Goal: Task Accomplishment & Management: Use online tool/utility

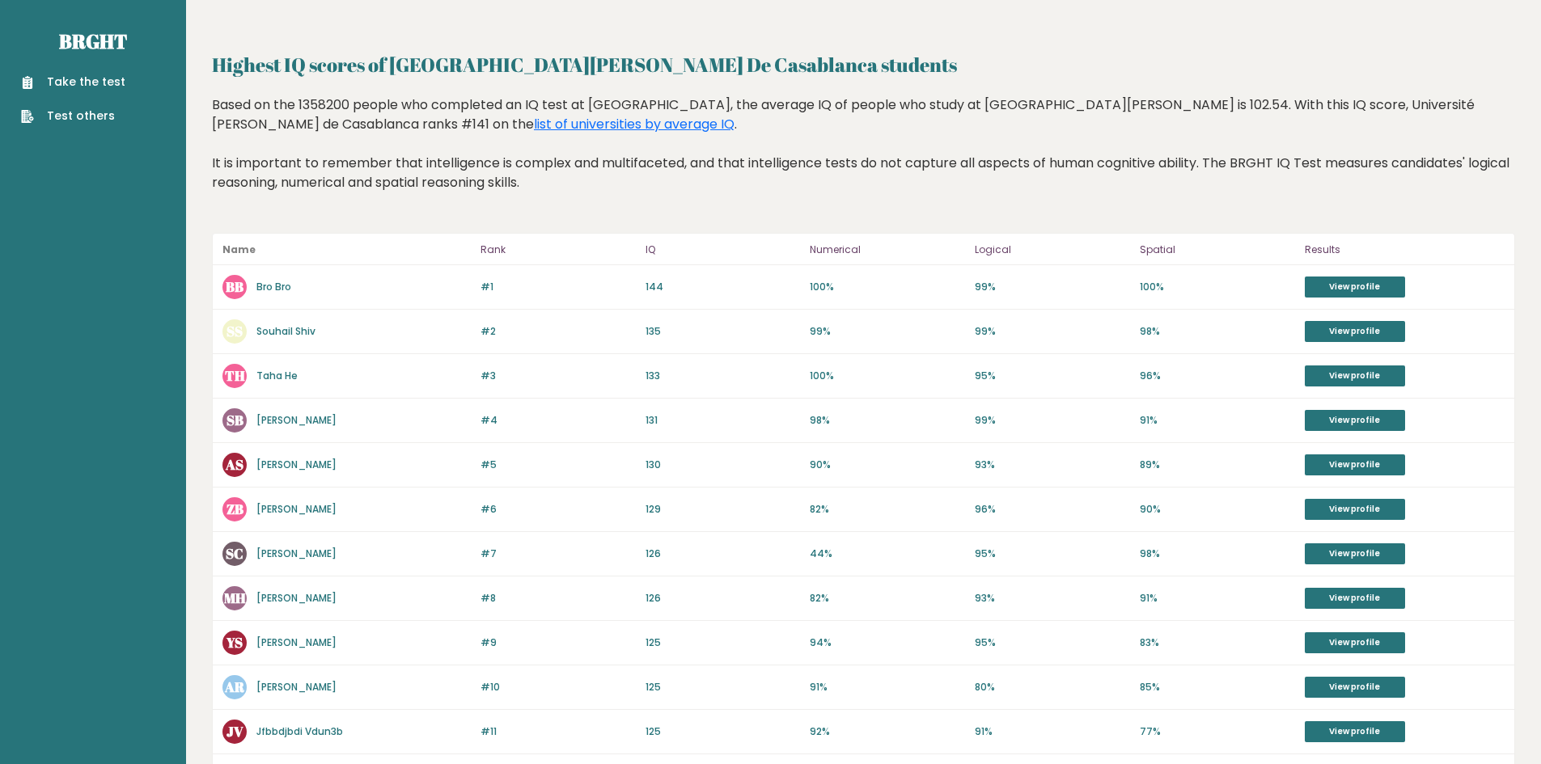
click at [303, 510] on link "Zakaria Belkhou" at bounding box center [296, 509] width 80 height 14
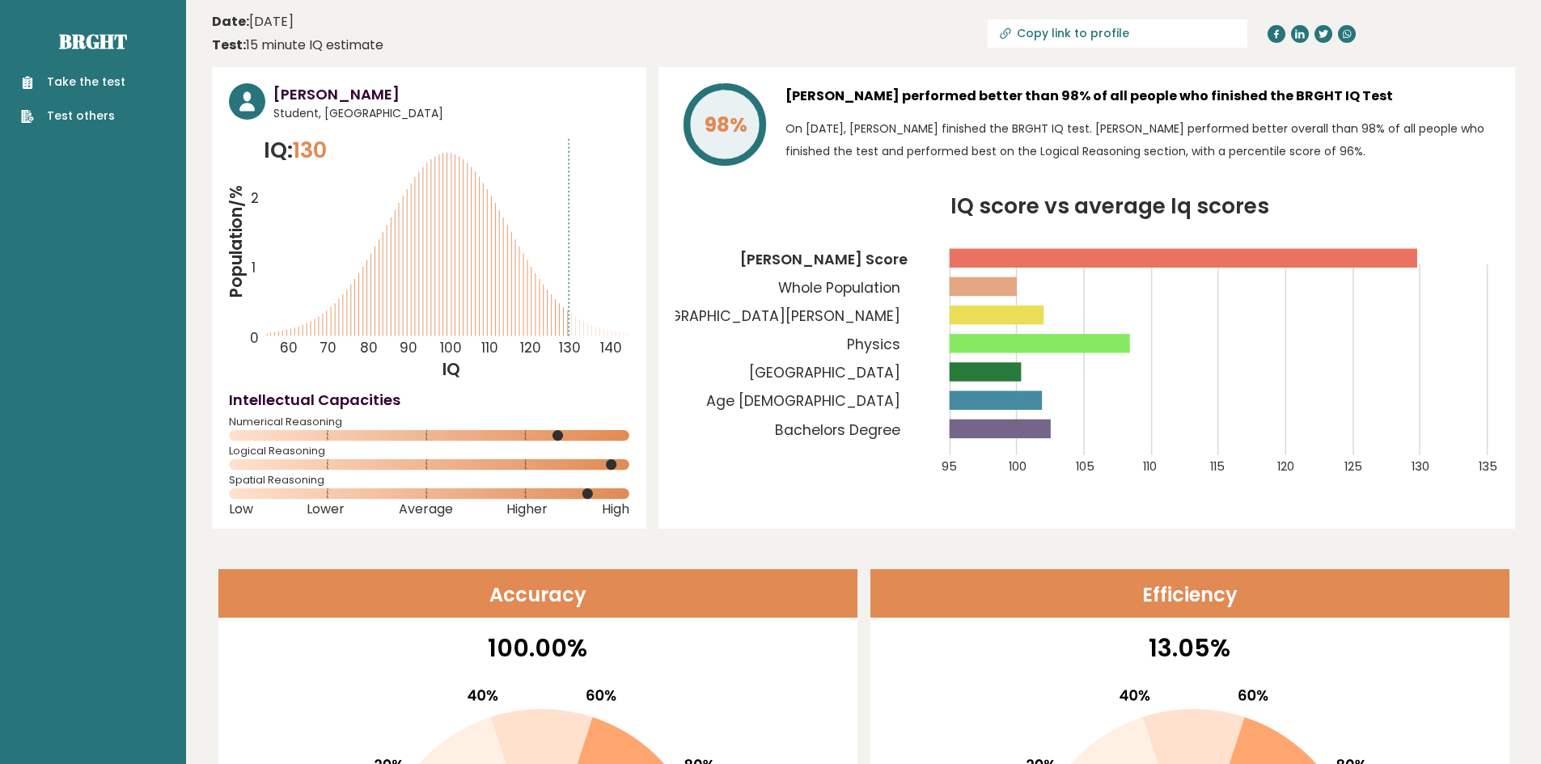
click at [104, 85] on link "Take the test" at bounding box center [73, 82] width 104 height 17
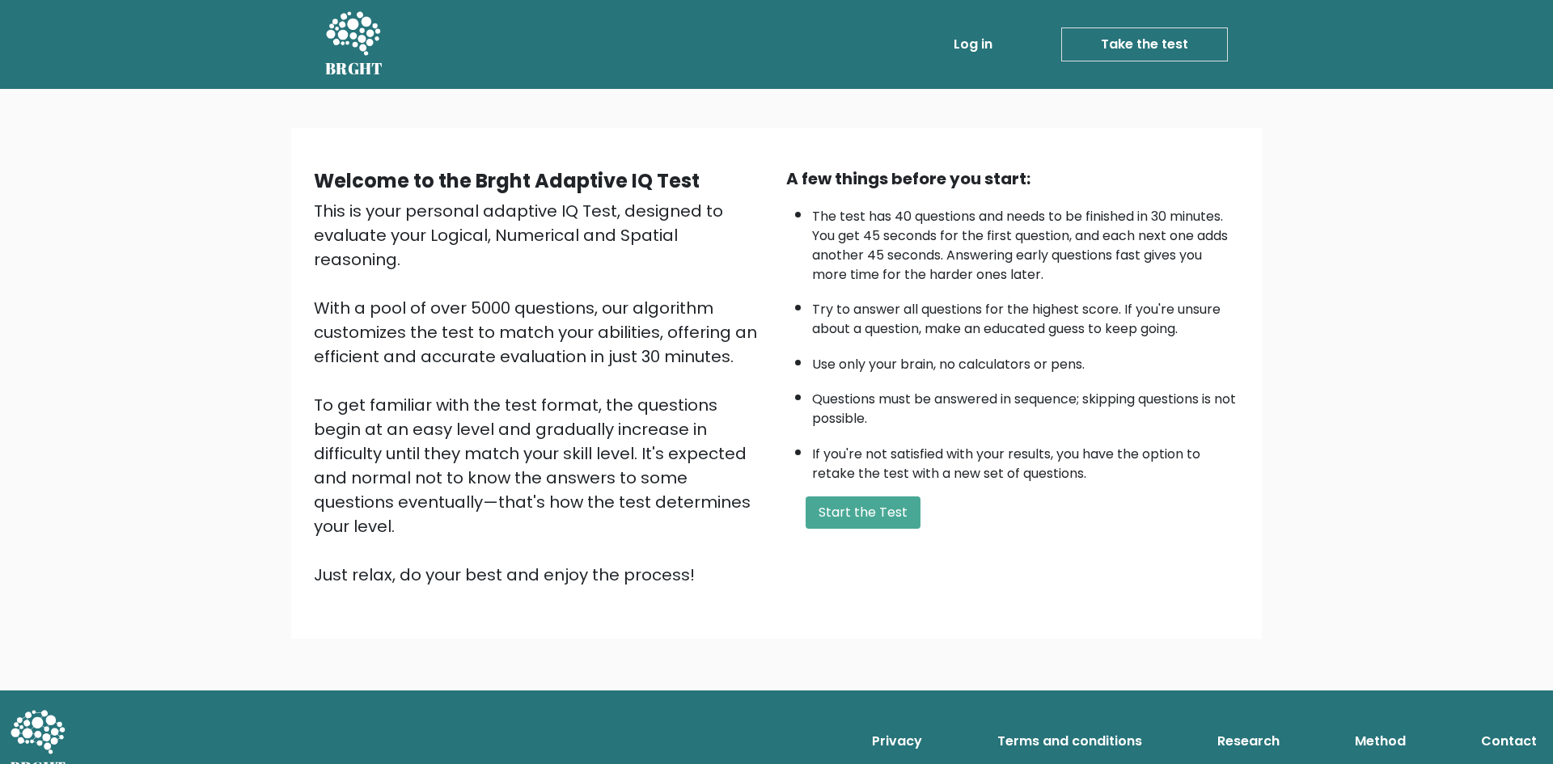
click at [979, 43] on link "Log in" at bounding box center [973, 44] width 52 height 32
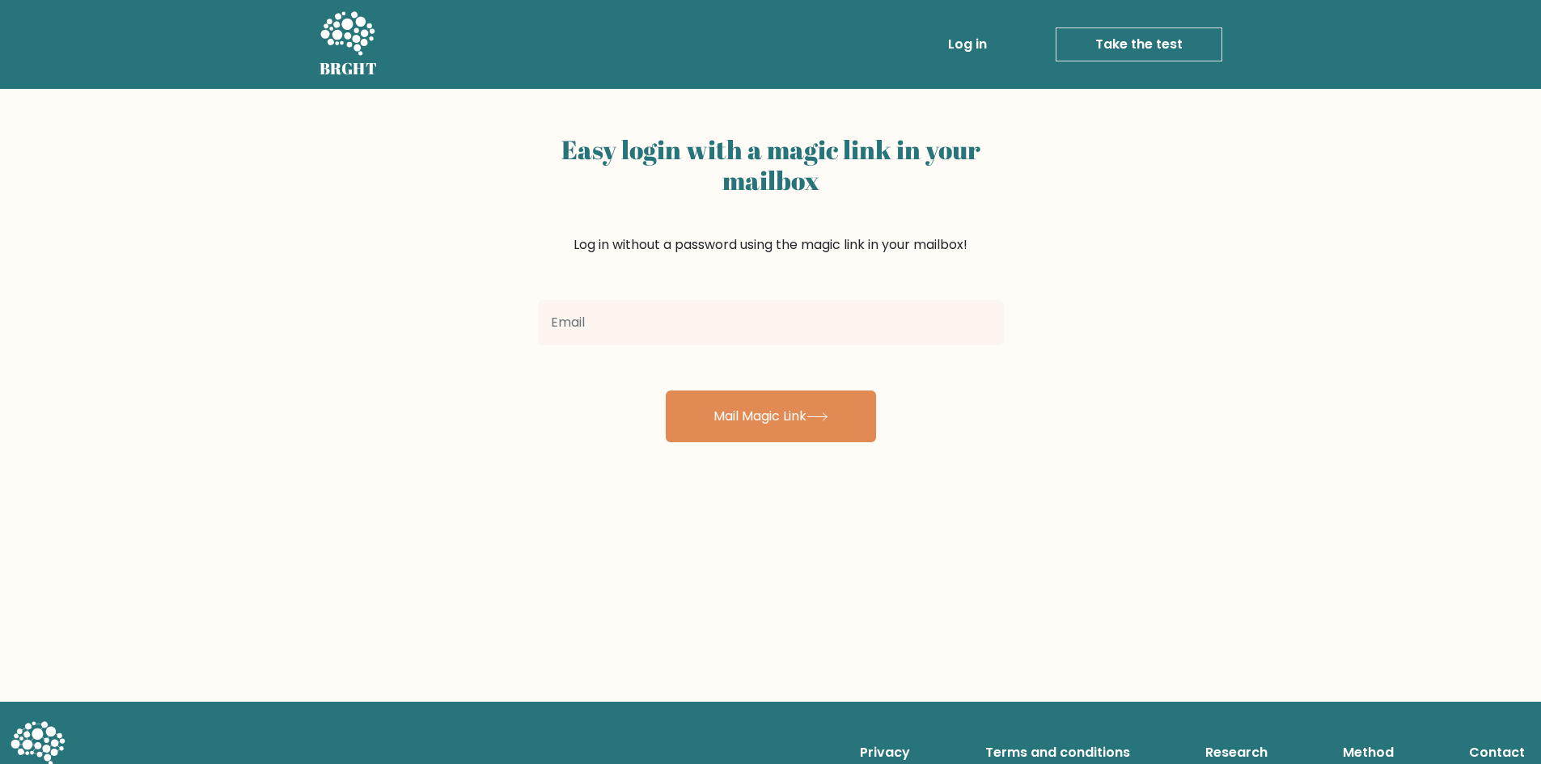
click at [619, 346] on div at bounding box center [770, 323] width 485 height 58
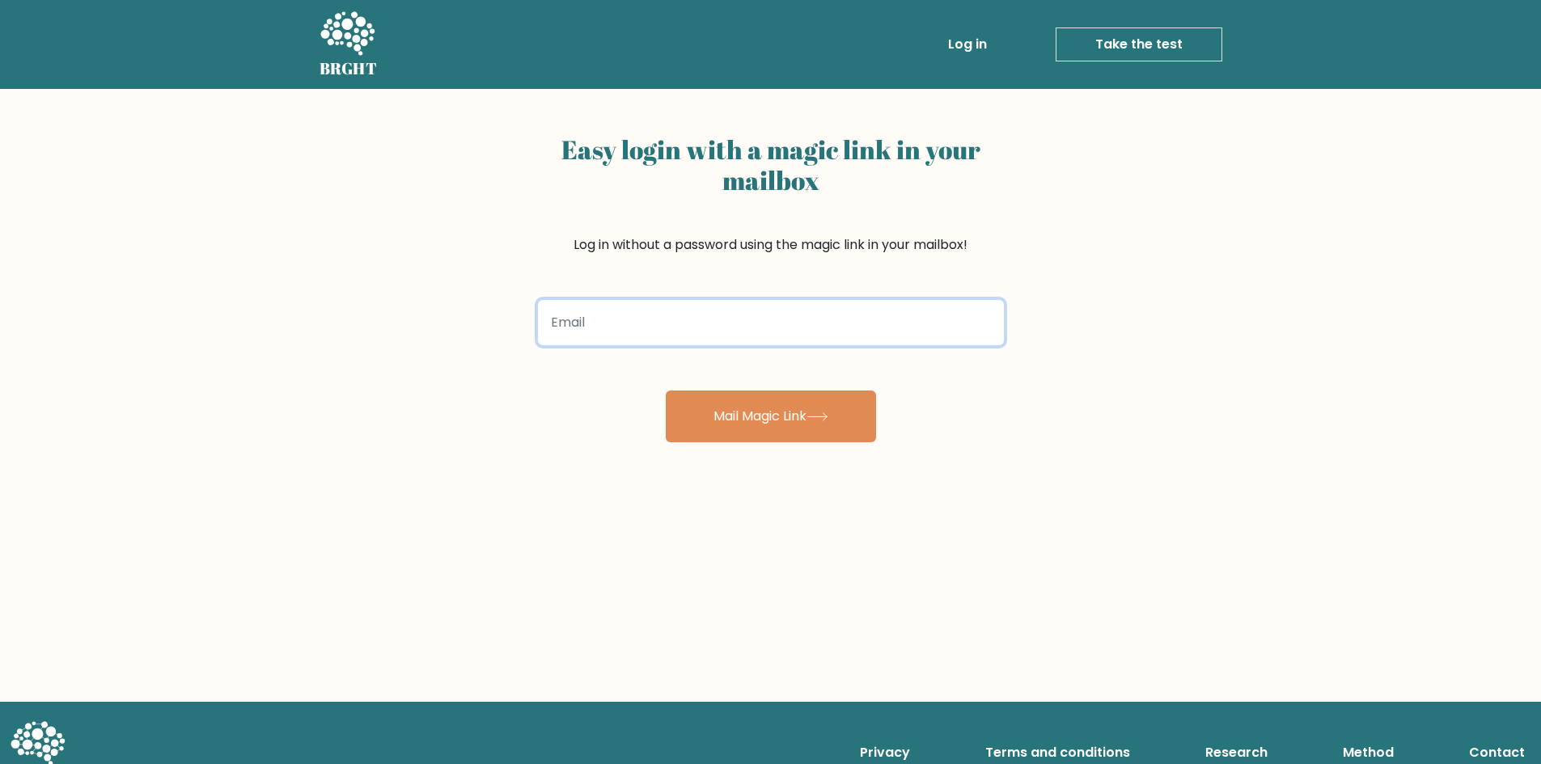
click at [619, 336] on input "email" at bounding box center [771, 322] width 466 height 45
type input "zakariabelkhou27@gmail.com"
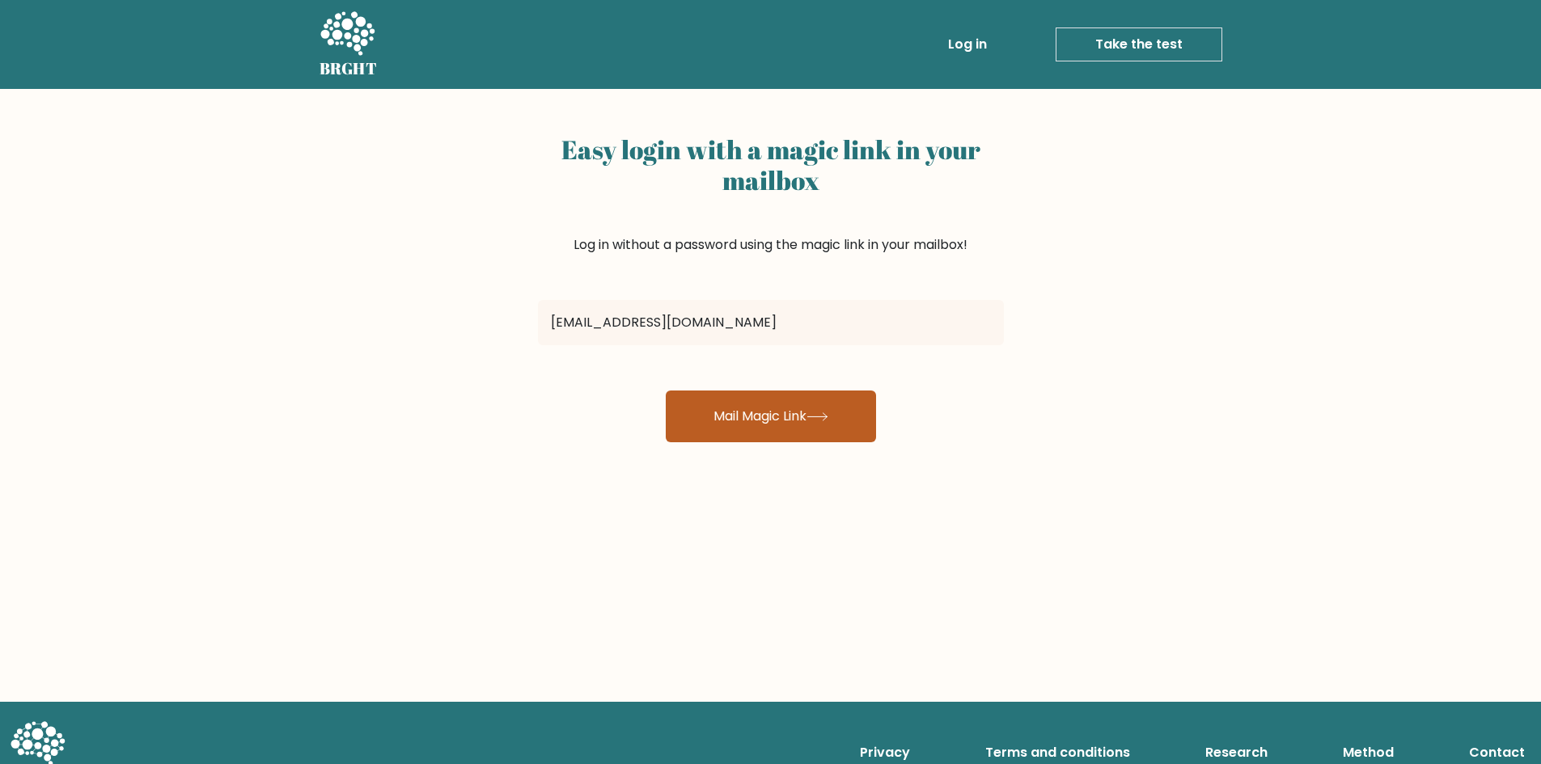
click at [738, 408] on button "Mail Magic Link" at bounding box center [771, 417] width 210 height 52
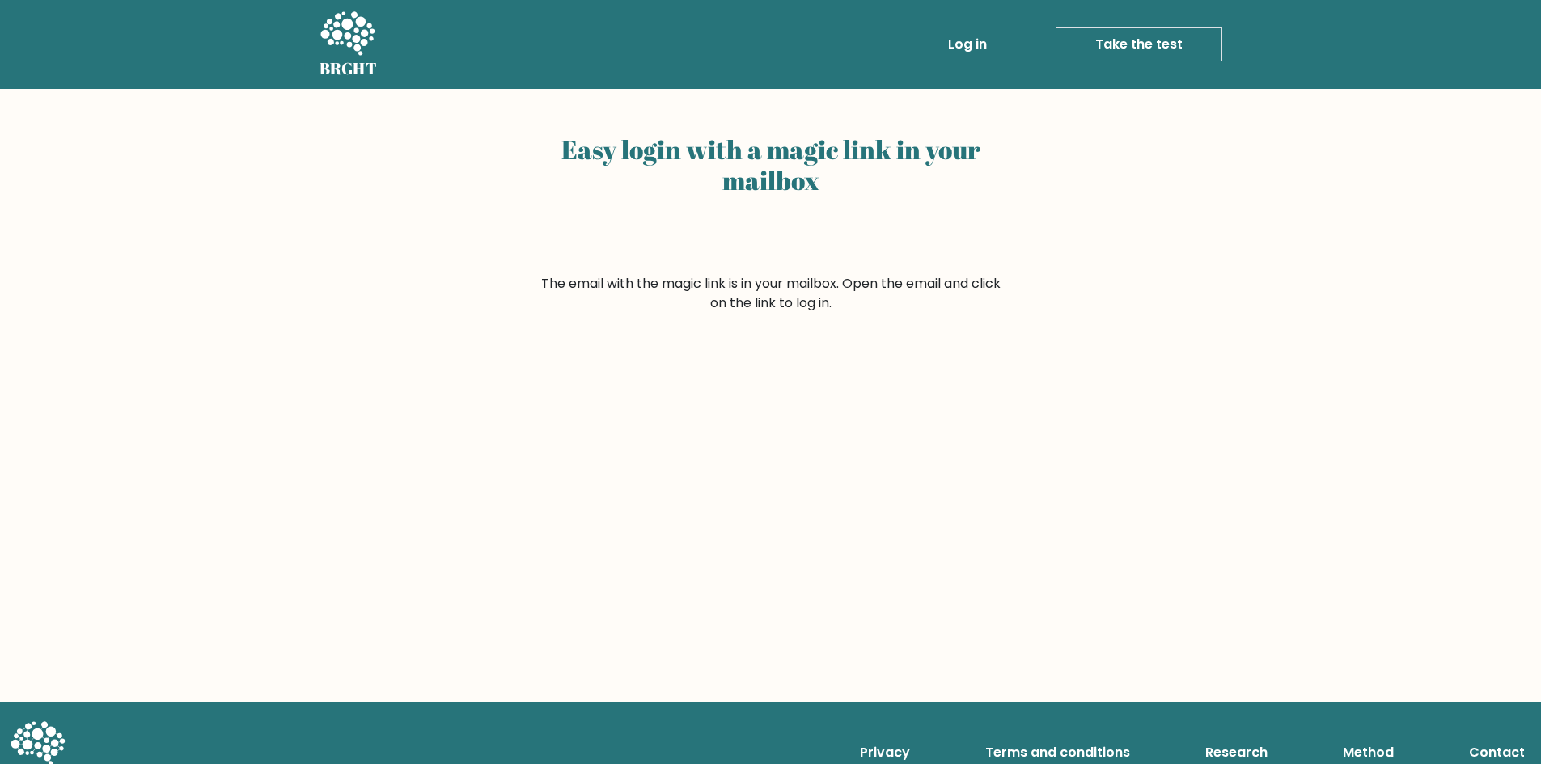
click at [684, 272] on div "Easy login with a magic link in your mailbox" at bounding box center [771, 201] width 466 height 146
click at [698, 283] on form "The email with the magic link is in your mailbox. Open the email and click on t…" at bounding box center [771, 293] width 466 height 39
click at [954, 42] on link "Log in" at bounding box center [968, 44] width 52 height 32
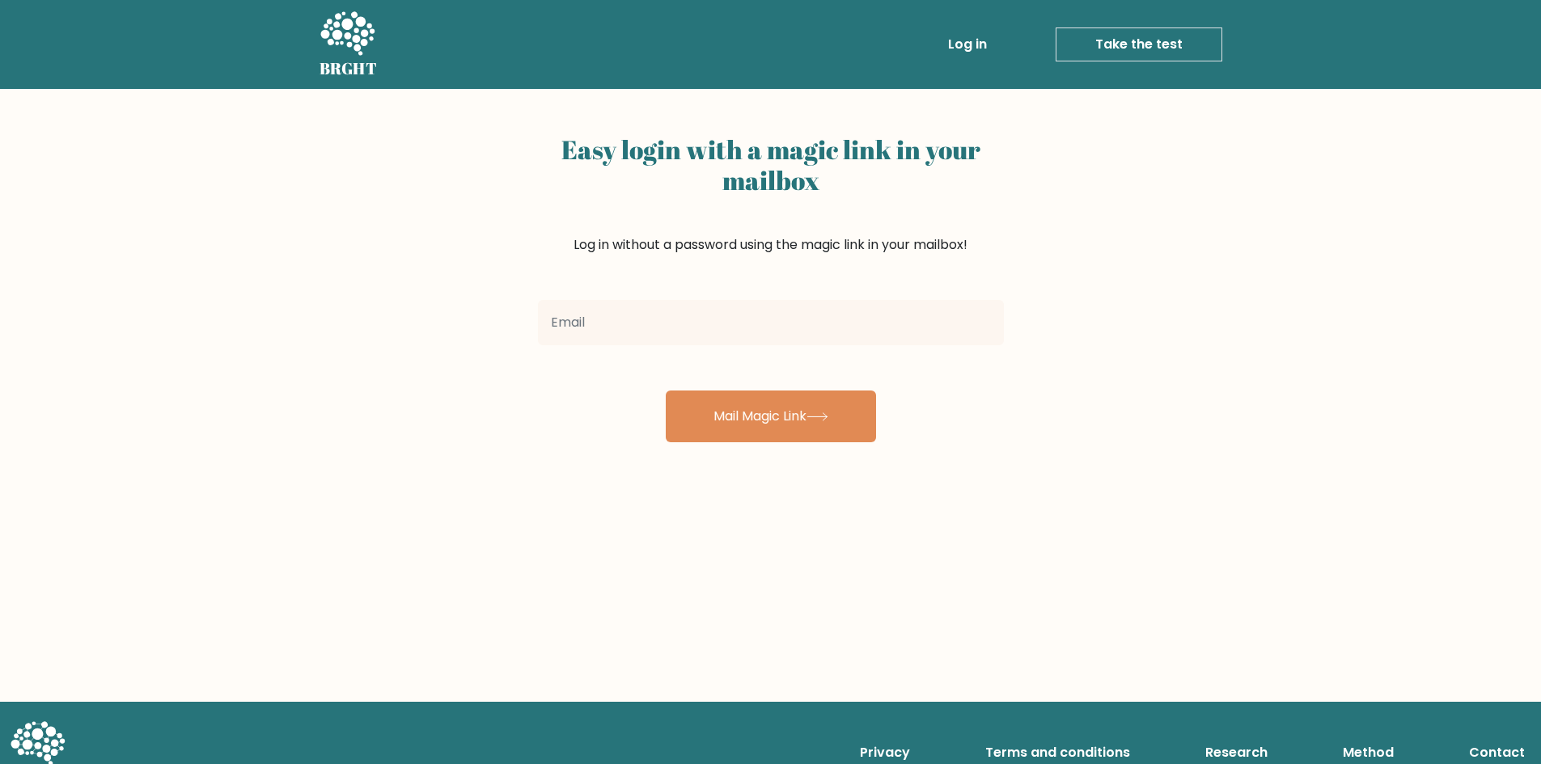
click at [695, 313] on input "email" at bounding box center [771, 322] width 466 height 45
type input "zakariabelkhou27@gmail.com"
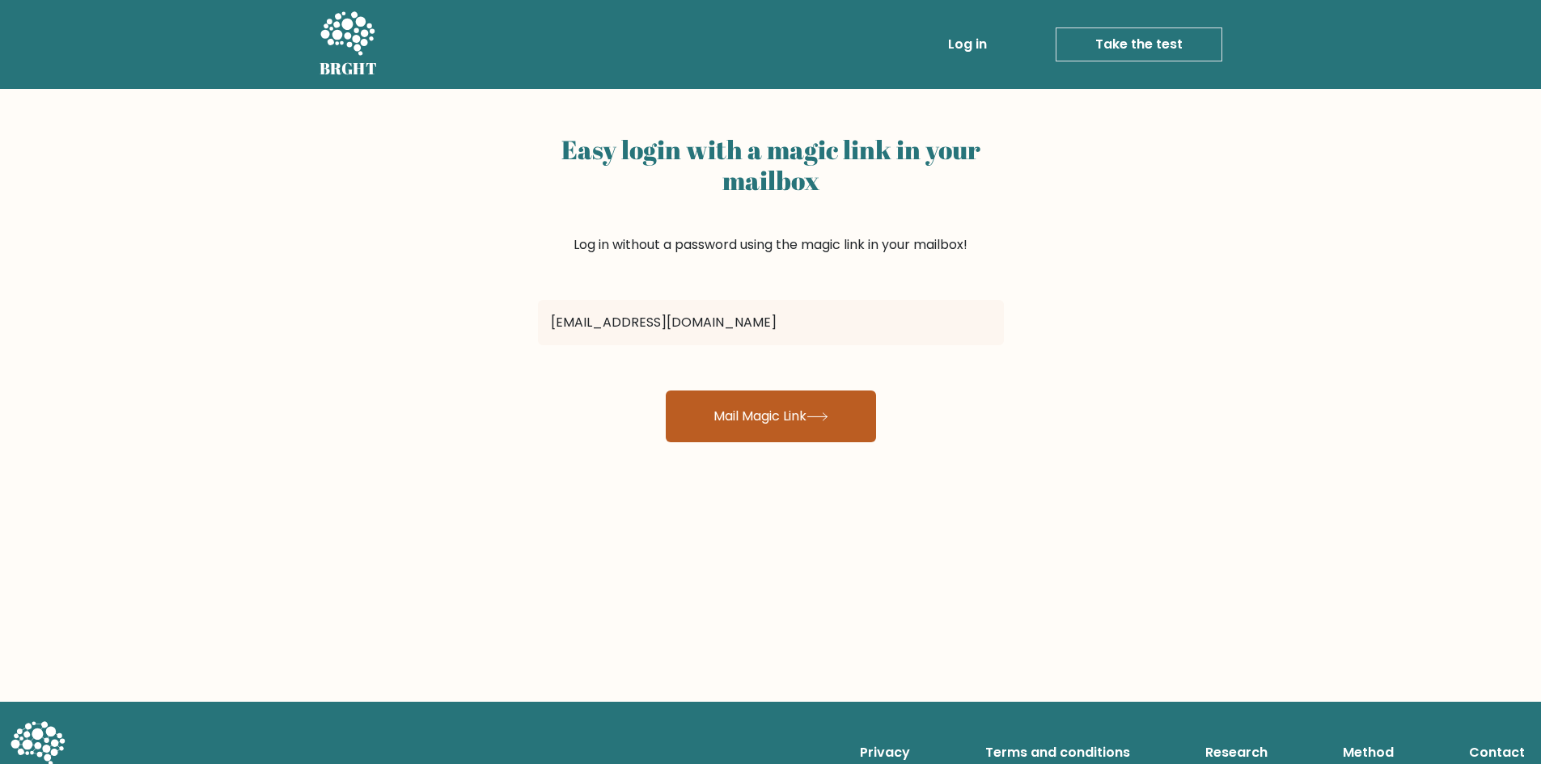
click at [739, 421] on button "Mail Magic Link" at bounding box center [771, 417] width 210 height 52
